Goal: Transaction & Acquisition: Purchase product/service

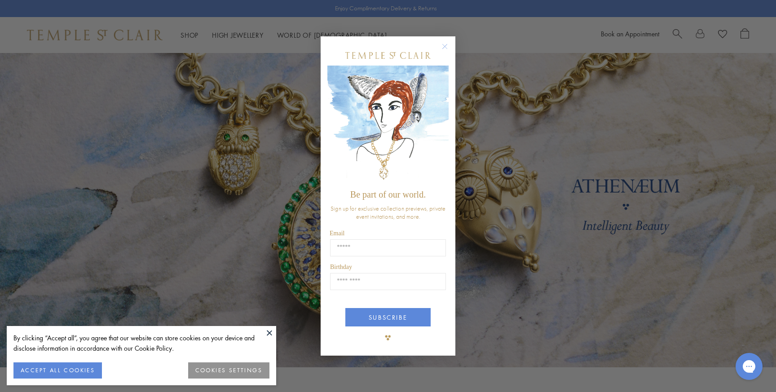
click at [445, 46] on circle "Close dialog" at bounding box center [444, 46] width 11 height 11
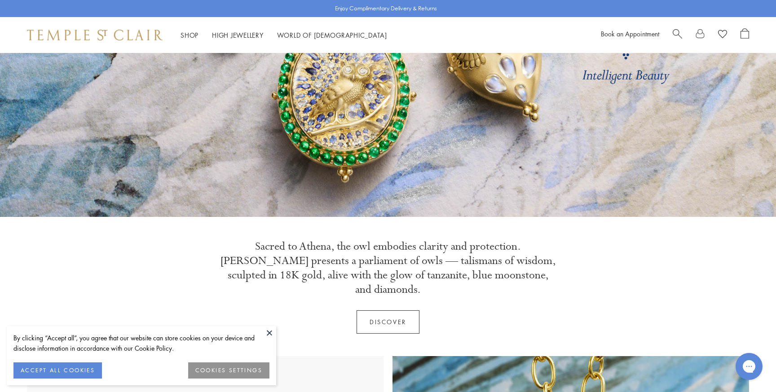
scroll to position [171, 0]
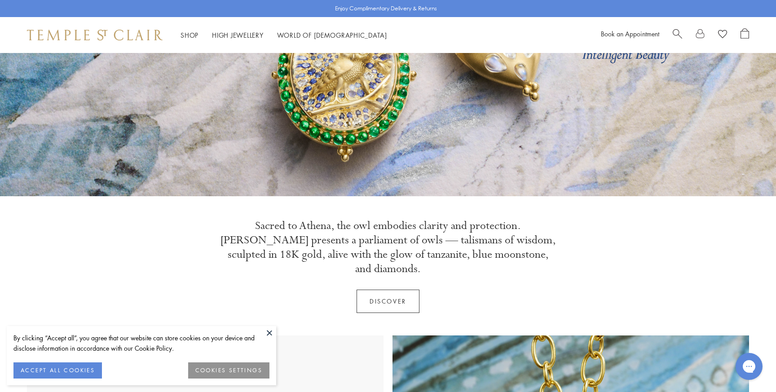
click at [269, 333] on button at bounding box center [269, 332] width 13 height 13
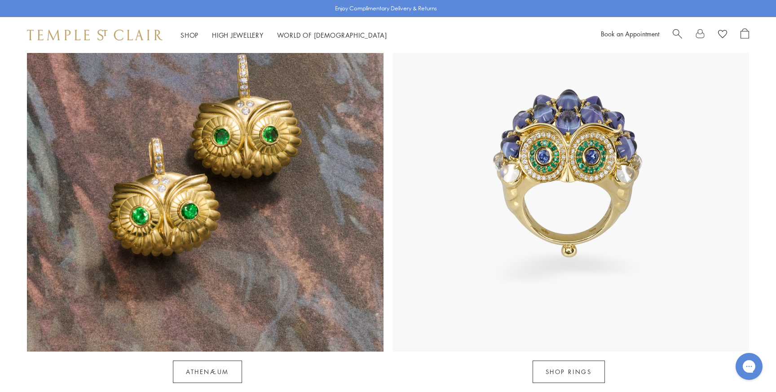
scroll to position [919, 0]
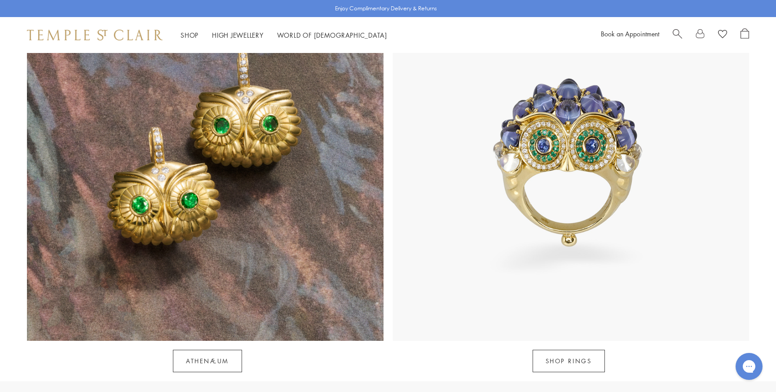
click at [557, 118] on img at bounding box center [570, 162] width 356 height 356
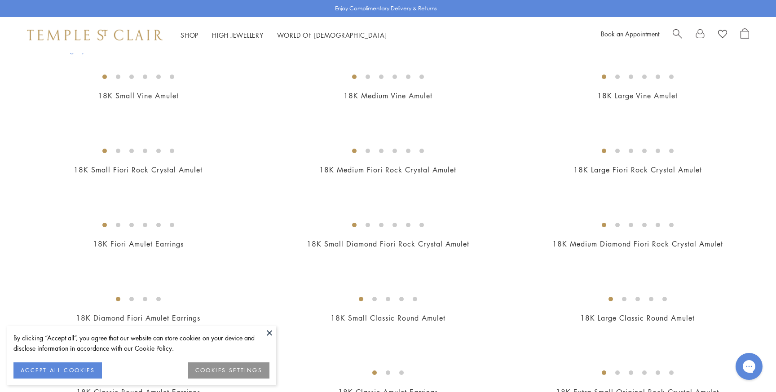
scroll to position [299, 0]
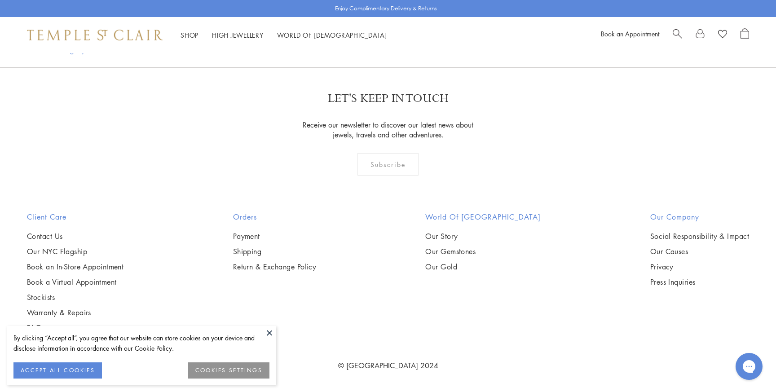
scroll to position [1822, 0]
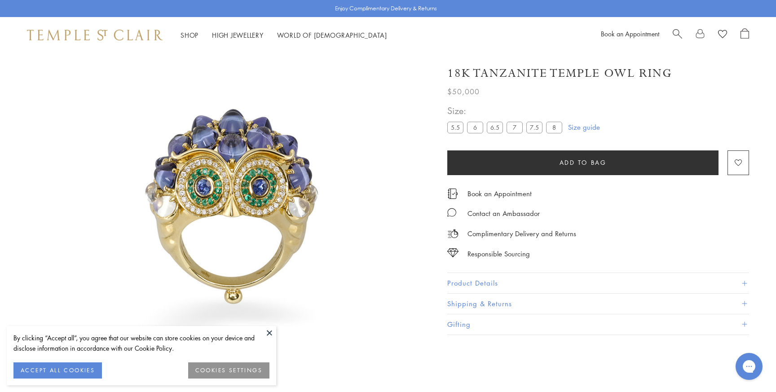
scroll to position [53, 0]
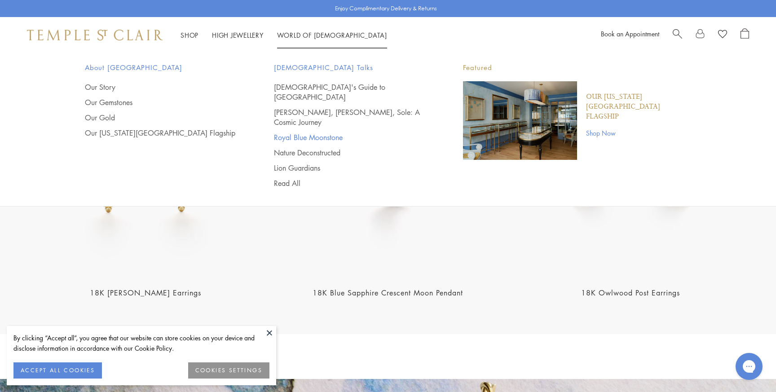
scroll to position [1082, 0]
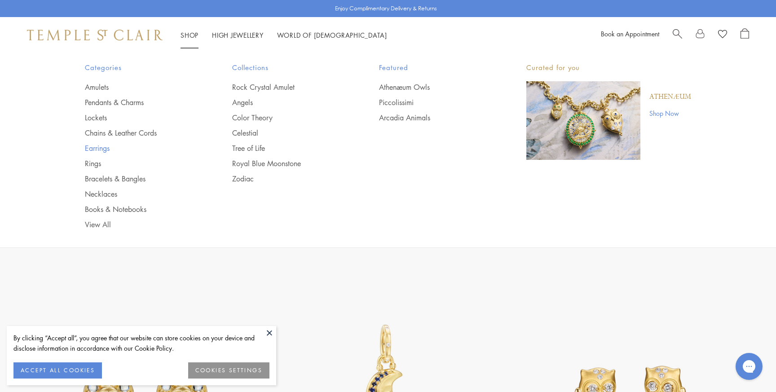
click at [91, 147] on link "Earrings" at bounding box center [140, 148] width 111 height 10
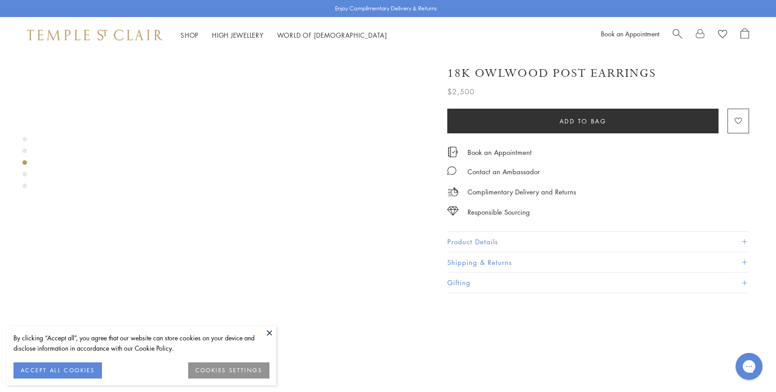
scroll to position [436, 0]
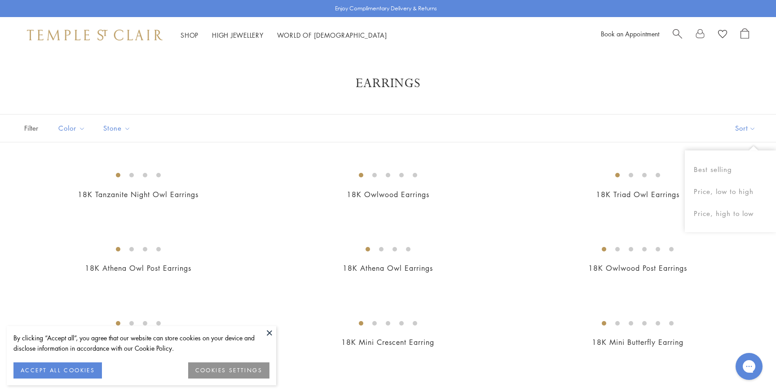
click at [738, 132] on button "Sort" at bounding box center [745, 127] width 61 height 27
click at [715, 196] on button "Price, low to high" at bounding box center [729, 191] width 91 height 22
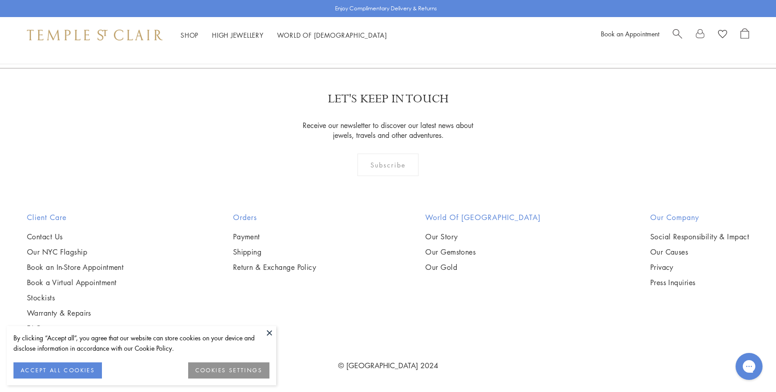
scroll to position [5023, 0]
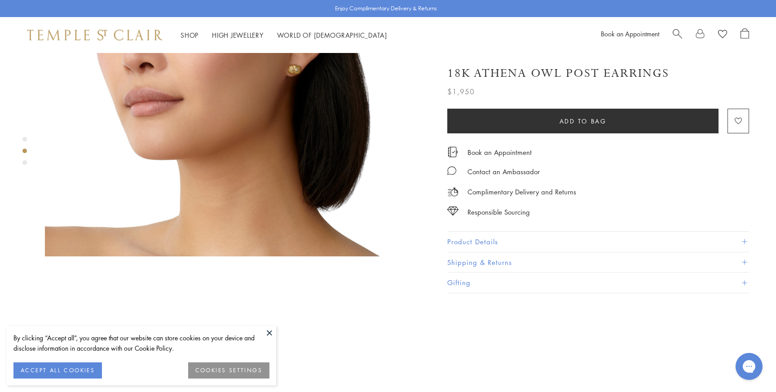
scroll to position [578, 0]
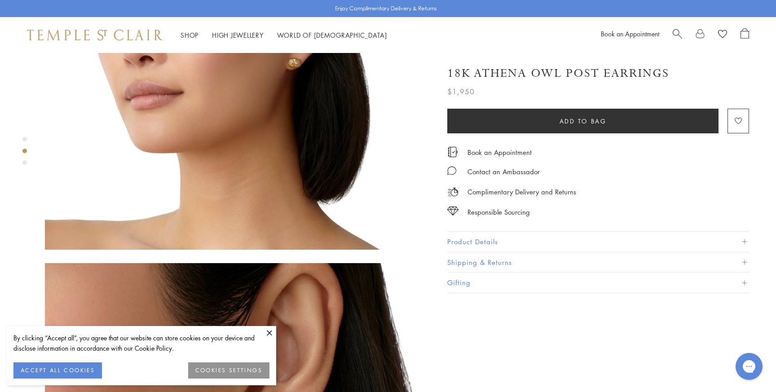
click at [473, 243] on button "Product Details" at bounding box center [598, 242] width 302 height 20
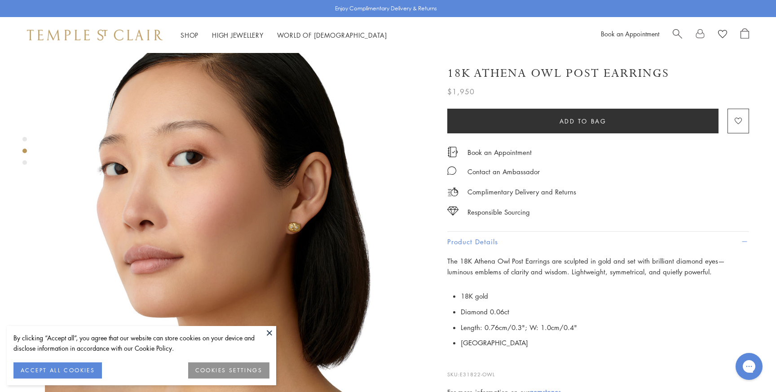
scroll to position [413, 0]
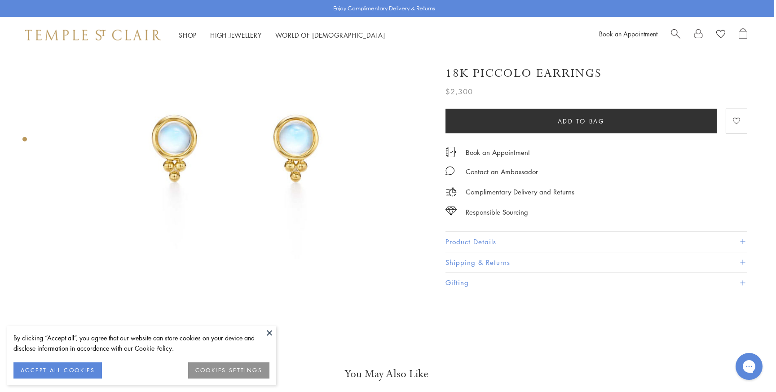
scroll to position [74, 2]
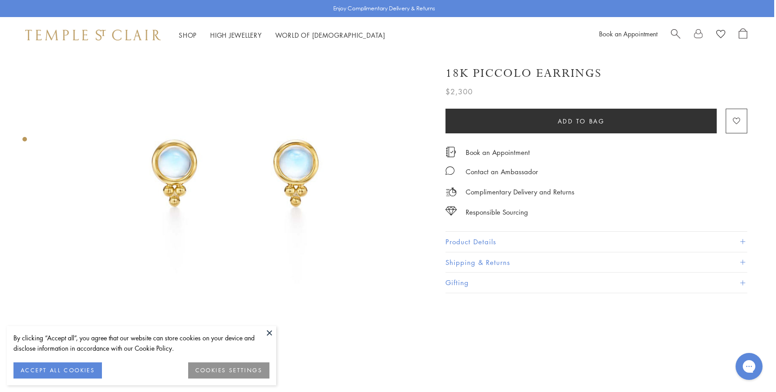
click at [449, 234] on button "Product Details" at bounding box center [596, 242] width 302 height 20
